Goal: Task Accomplishment & Management: Manage account settings

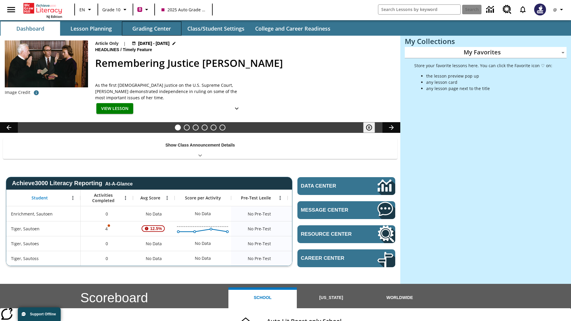
click at [152, 29] on button "Grading Center" at bounding box center [152, 28] width 60 height 14
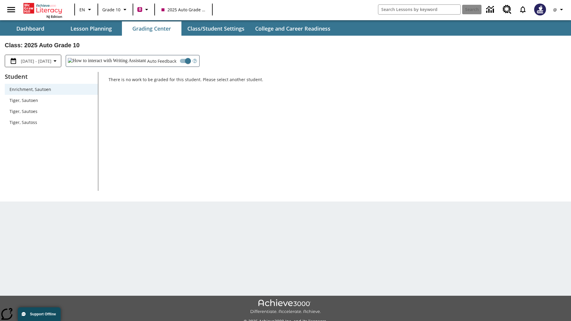
click at [51, 100] on span "Tiger, Sautoen" at bounding box center [52, 100] width 84 height 6
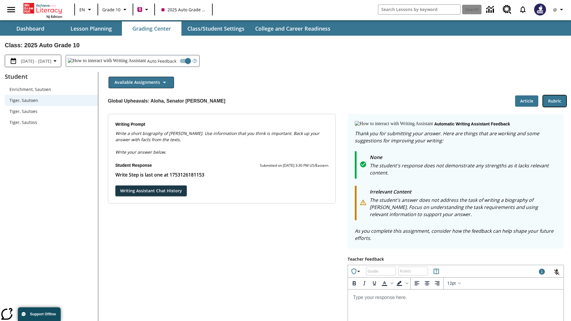
click at [555, 101] on button "Rubric" at bounding box center [554, 102] width 23 height 12
click at [527, 101] on button "Article" at bounding box center [526, 102] width 23 height 12
click at [86, 10] on icon "Language: EN, Select a language" at bounding box center [89, 9] width 7 height 7
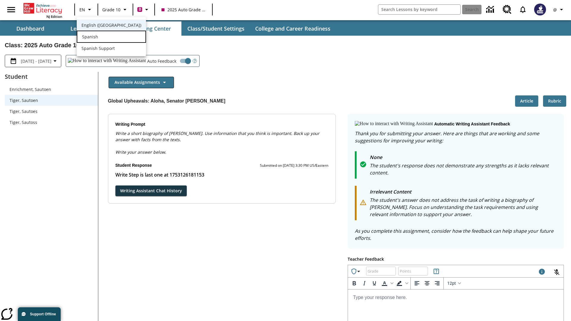
click at [99, 37] on div "Spanish" at bounding box center [111, 37] width 69 height 12
